Goal: Check status: Check status

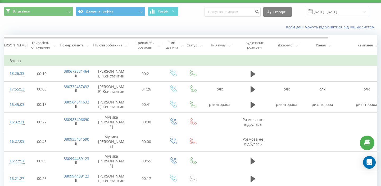
click at [180, 28] on div "Коли дані можуть відрізнятися вiд інших систем" at bounding box center [262, 26] width 238 height 5
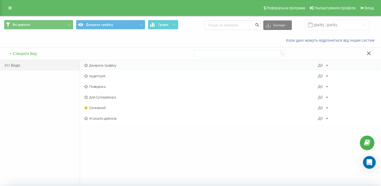
click at [103, 66] on span "Джерела трафіку" at bounding box center [201, 65] width 234 height 4
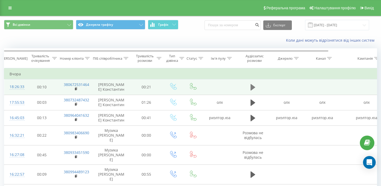
click at [254, 87] on icon at bounding box center [253, 87] width 5 height 6
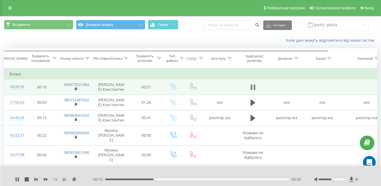
click at [253, 87] on icon at bounding box center [253, 86] width 5 height 7
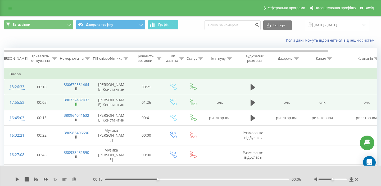
click at [76, 104] on rect at bounding box center [76, 104] width 2 height 2
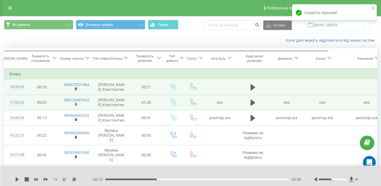
click at [76, 104] on rect at bounding box center [76, 104] width 2 height 2
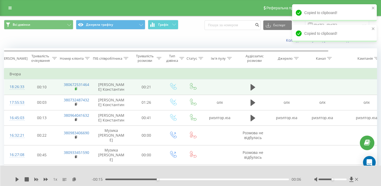
click at [76, 88] on rect at bounding box center [76, 89] width 2 height 2
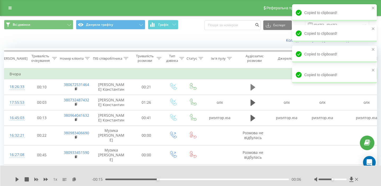
click at [256, 85] on button at bounding box center [253, 87] width 8 height 8
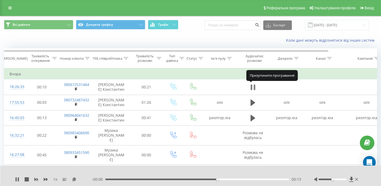
click at [251, 89] on icon at bounding box center [252, 87] width 2 height 6
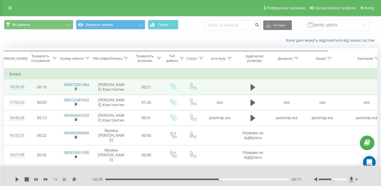
click at [77, 89] on icon at bounding box center [76, 89] width 3 height 4
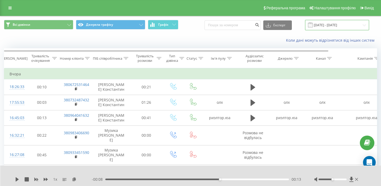
click at [333, 27] on input "[DATE] - [DATE]" at bounding box center [337, 25] width 64 height 10
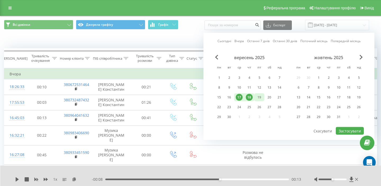
click at [263, 96] on div "19" at bounding box center [259, 97] width 10 height 8
click at [349, 133] on button "Застосувати" at bounding box center [350, 131] width 28 height 8
type input "[DATE] - [DATE]"
